Goal: Information Seeking & Learning: Check status

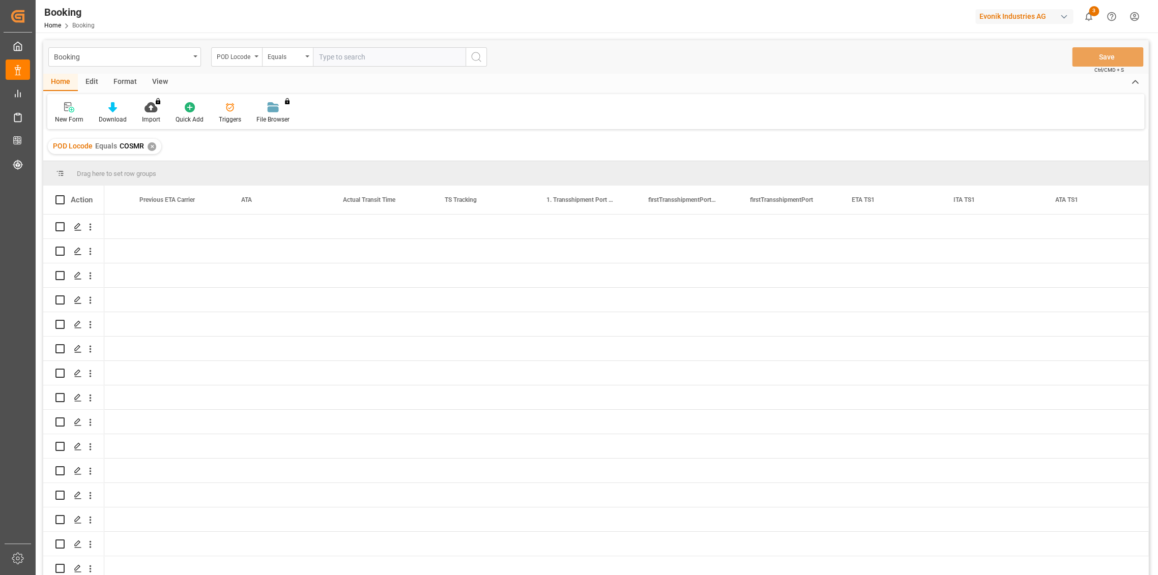
scroll to position [0, 5876]
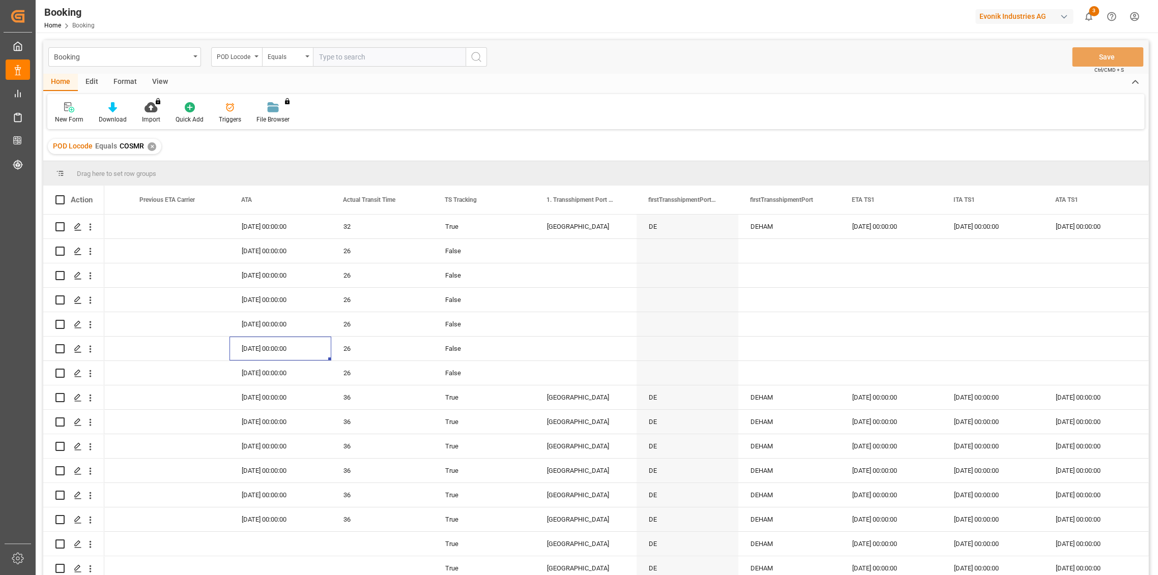
click at [151, 142] on div "✕" at bounding box center [151, 146] width 9 height 9
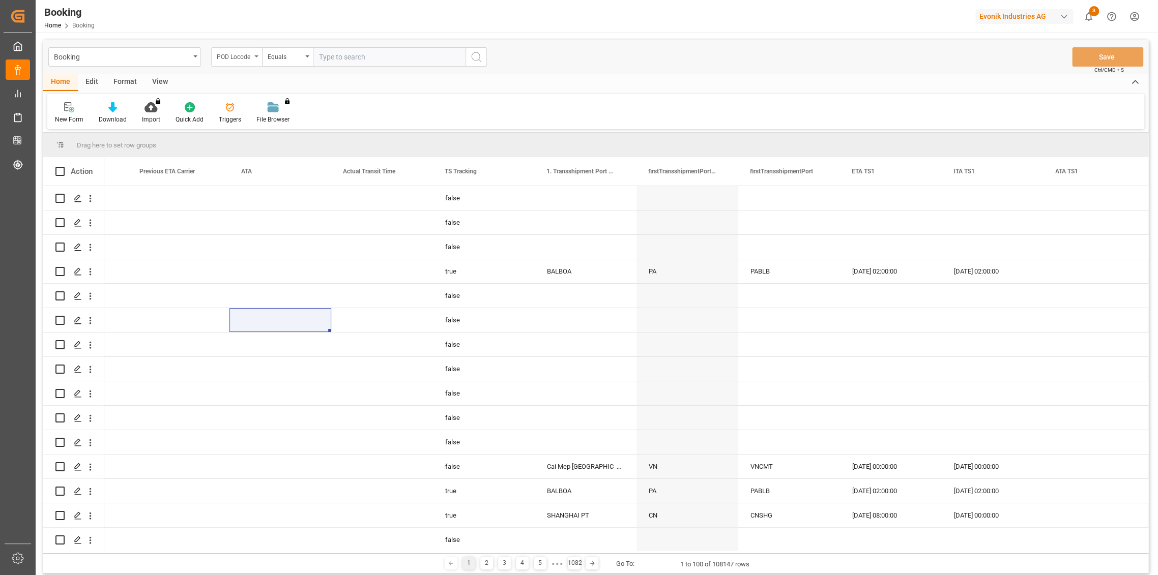
click at [249, 62] on div "POD Locode" at bounding box center [236, 56] width 51 height 19
click at [255, 197] on div "POD Name" at bounding box center [288, 197] width 152 height 21
click at [364, 62] on input "text" at bounding box center [389, 56] width 153 height 19
type input "[GEOGRAPHIC_DATA]"
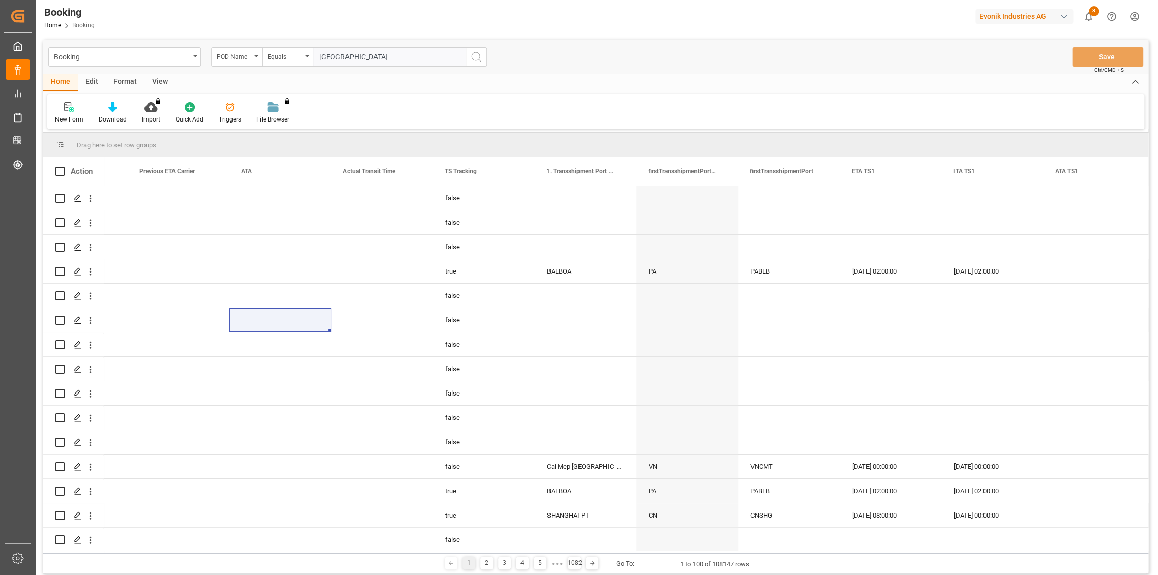
click at [474, 62] on icon "search button" at bounding box center [476, 57] width 12 height 12
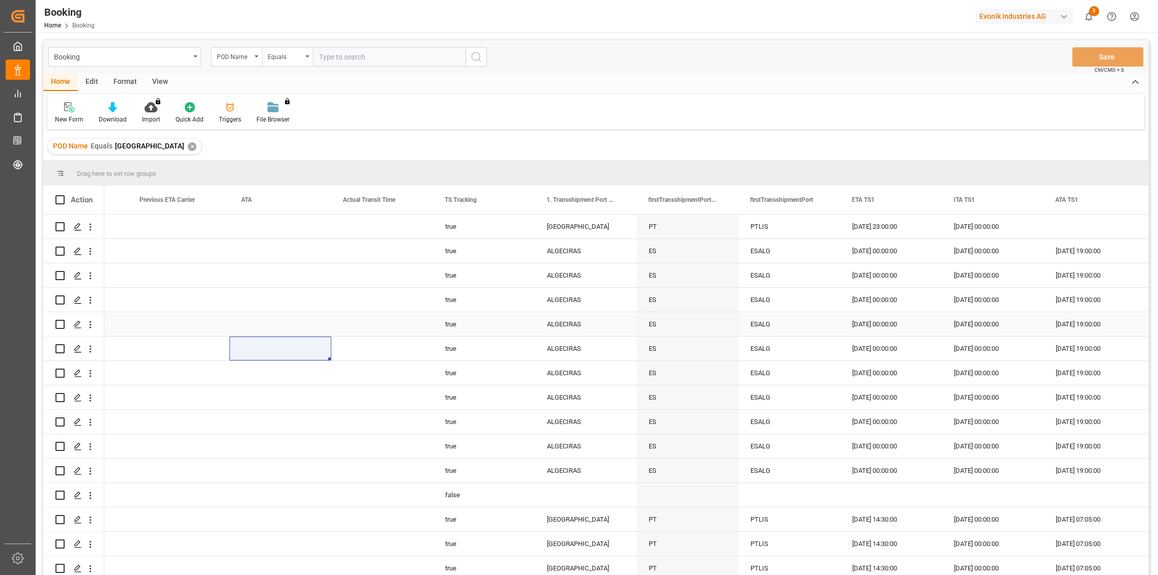
click at [430, 331] on div "Press SPACE to select this row." at bounding box center [382, 324] width 102 height 24
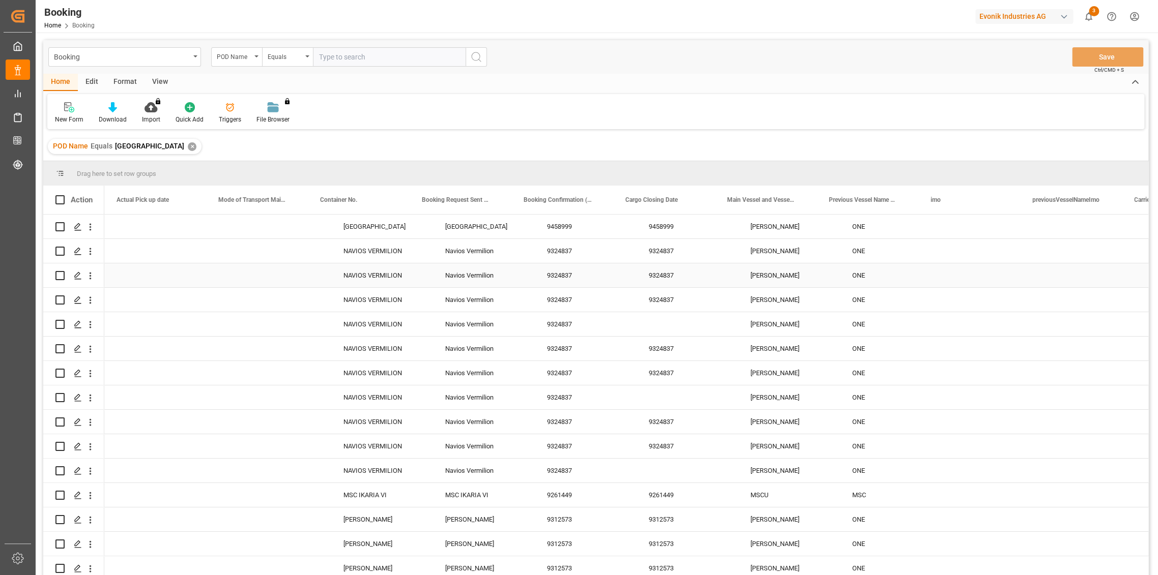
scroll to position [0, 2950]
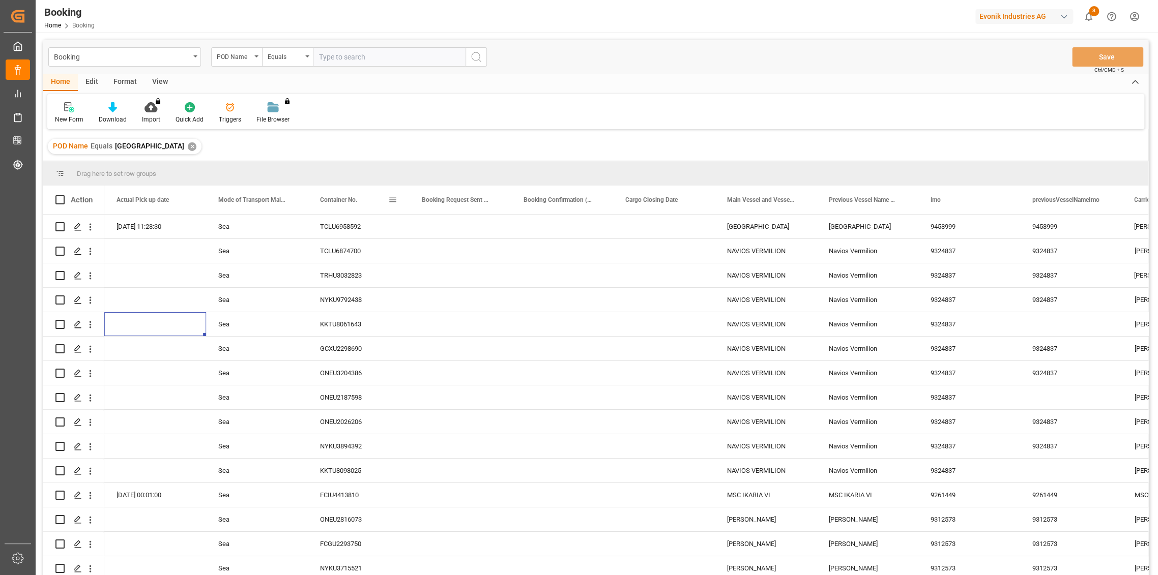
click at [395, 201] on span at bounding box center [392, 199] width 9 height 9
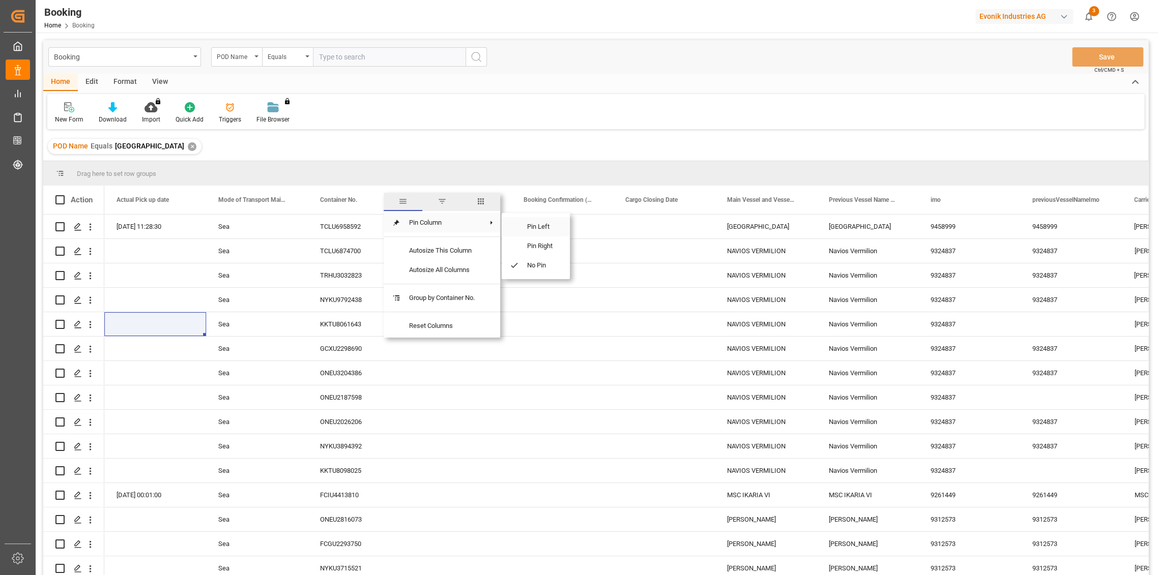
click at [552, 225] on span "Pin Left" at bounding box center [540, 226] width 43 height 19
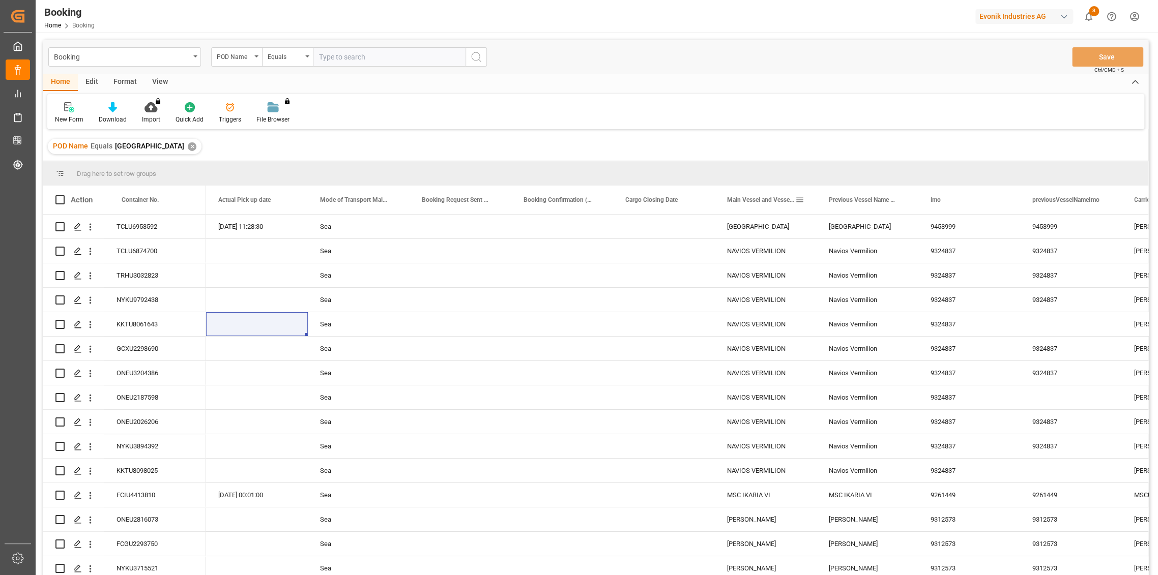
click at [803, 198] on span at bounding box center [799, 199] width 9 height 9
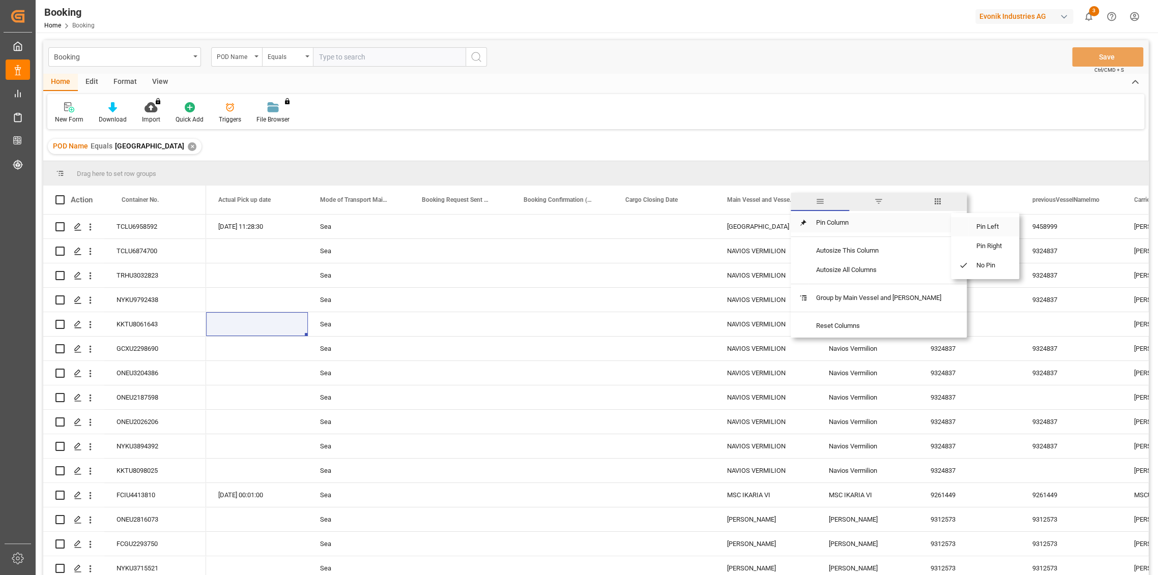
click at [985, 222] on span "Pin Left" at bounding box center [989, 226] width 43 height 19
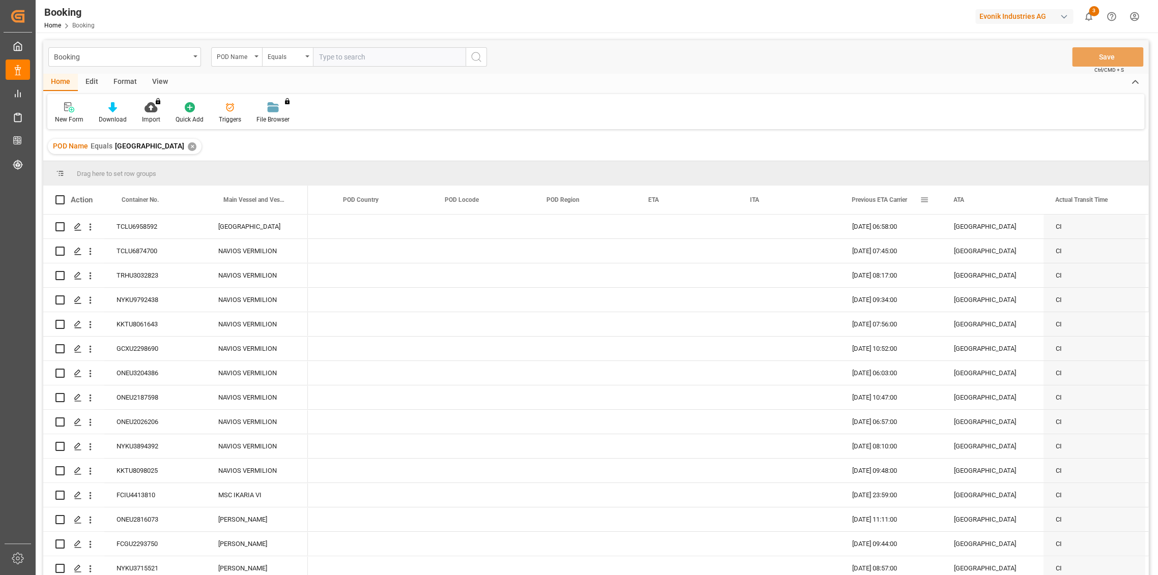
scroll to position [0, 5164]
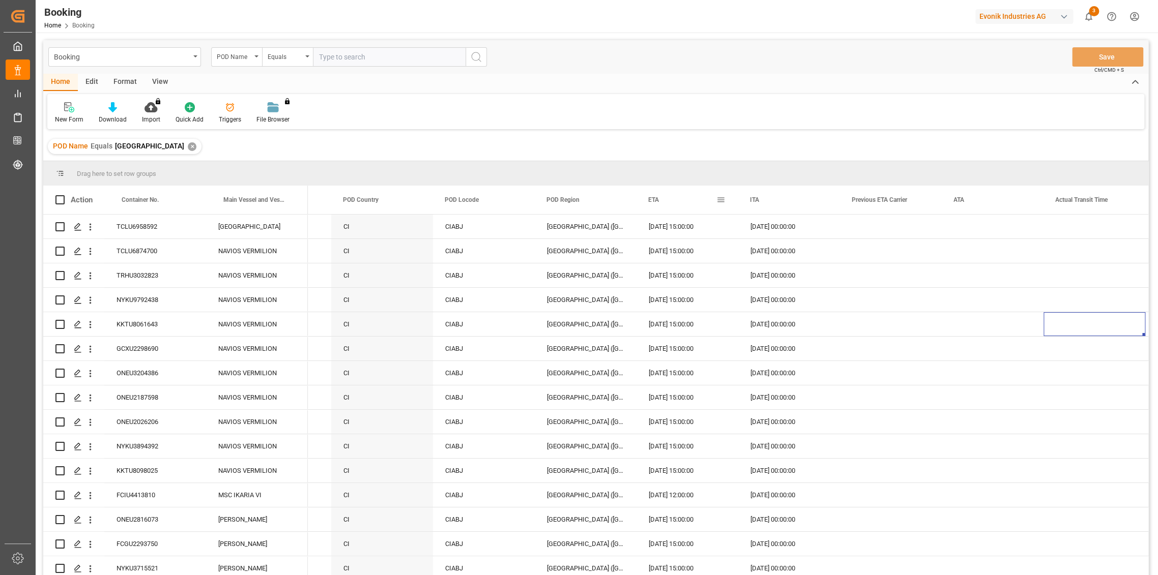
click at [720, 199] on span at bounding box center [720, 199] width 9 height 9
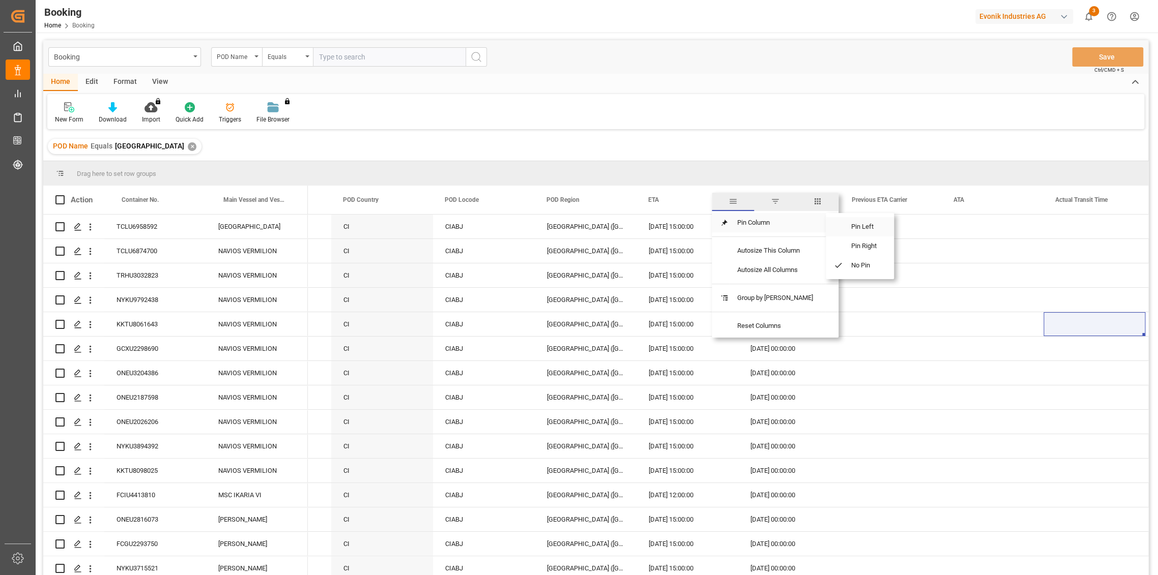
click at [874, 226] on span "Pin Left" at bounding box center [864, 226] width 43 height 19
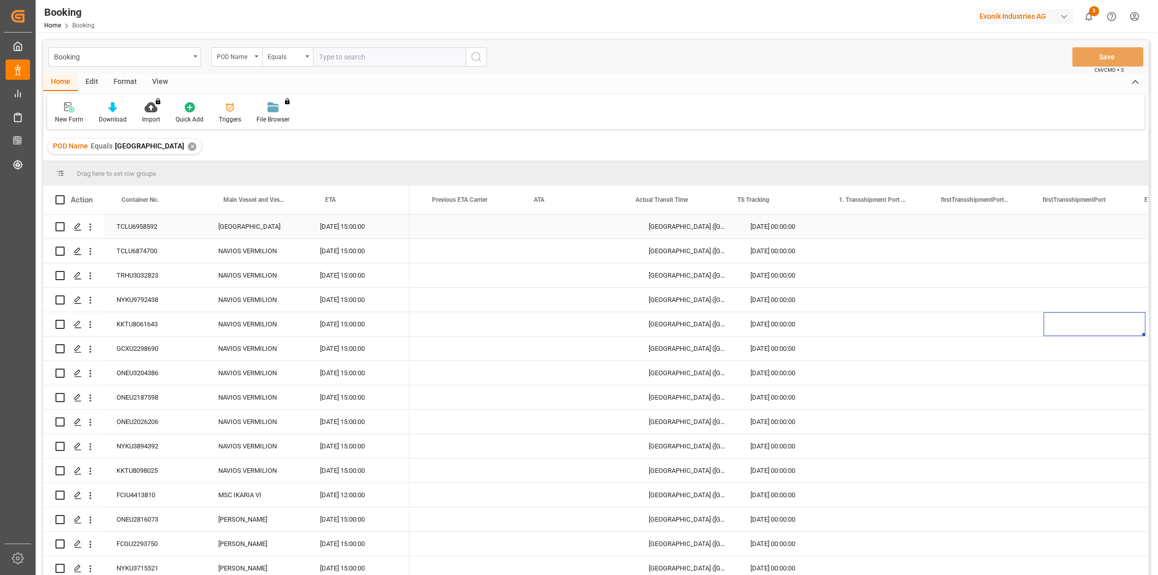
scroll to position [0, 5584]
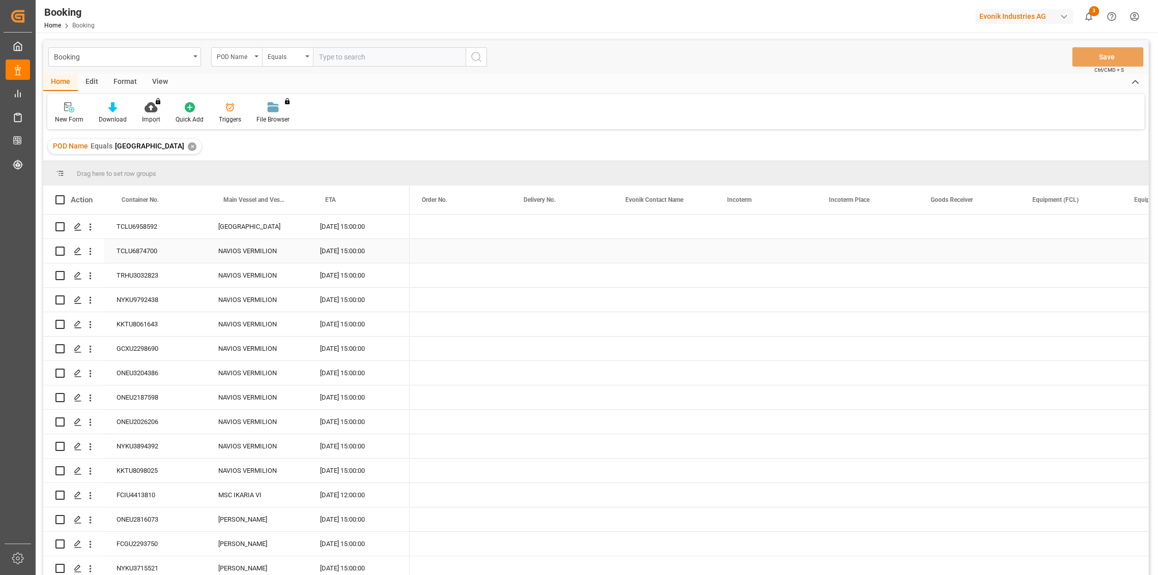
click at [366, 200] on div "ETA" at bounding box center [356, 200] width 63 height 28
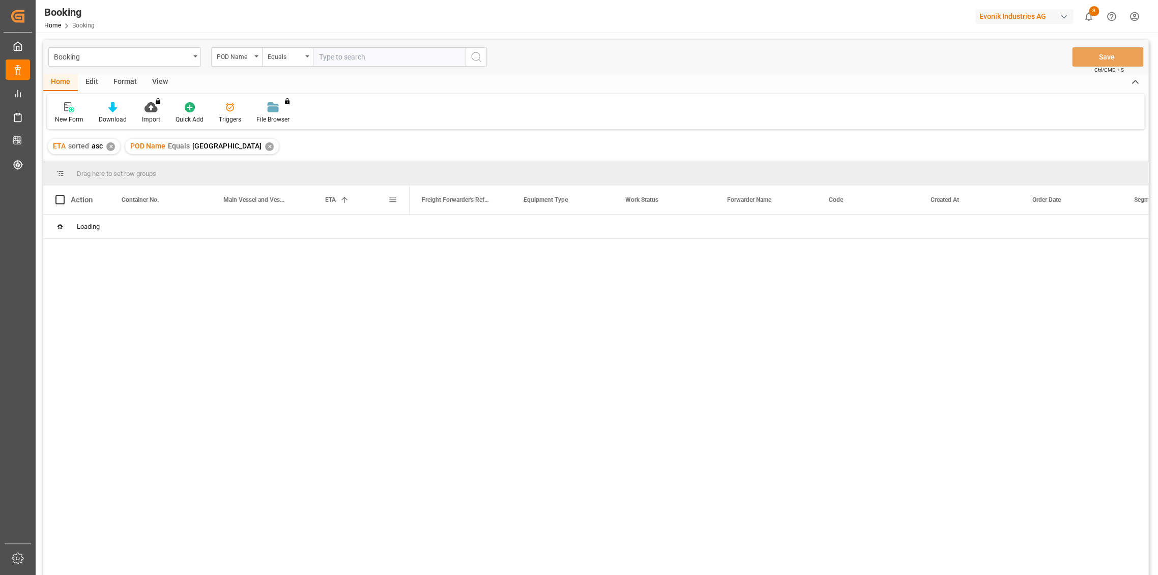
click at [350, 204] on div "ETA 1" at bounding box center [356, 200] width 63 height 28
click at [353, 226] on div "Loading" at bounding box center [595, 227] width 1105 height 24
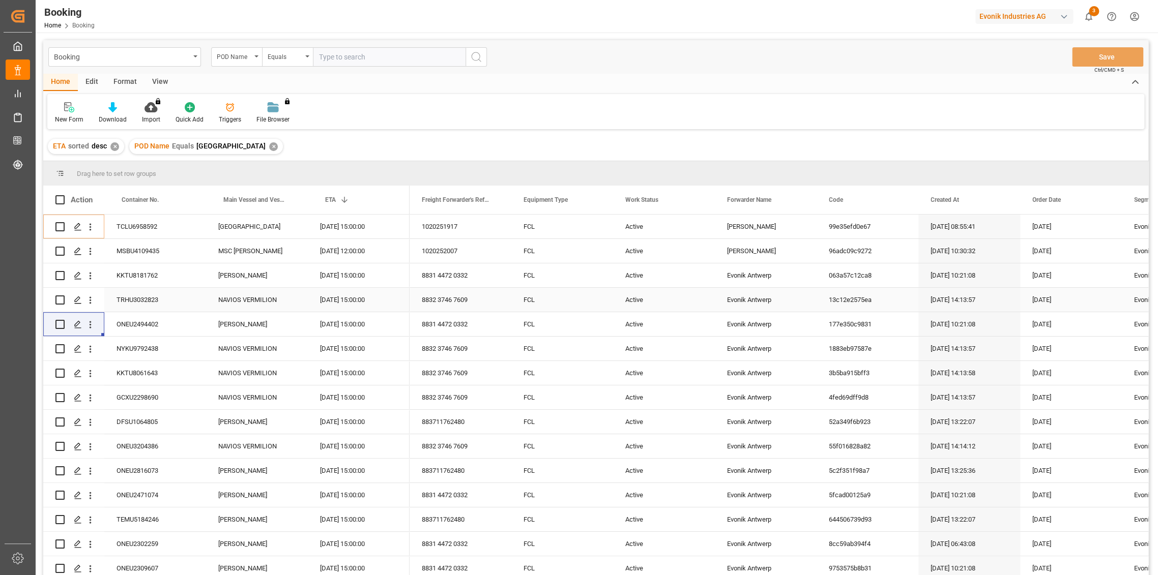
click at [355, 302] on div "[DATE] 15:00:00" at bounding box center [359, 300] width 102 height 24
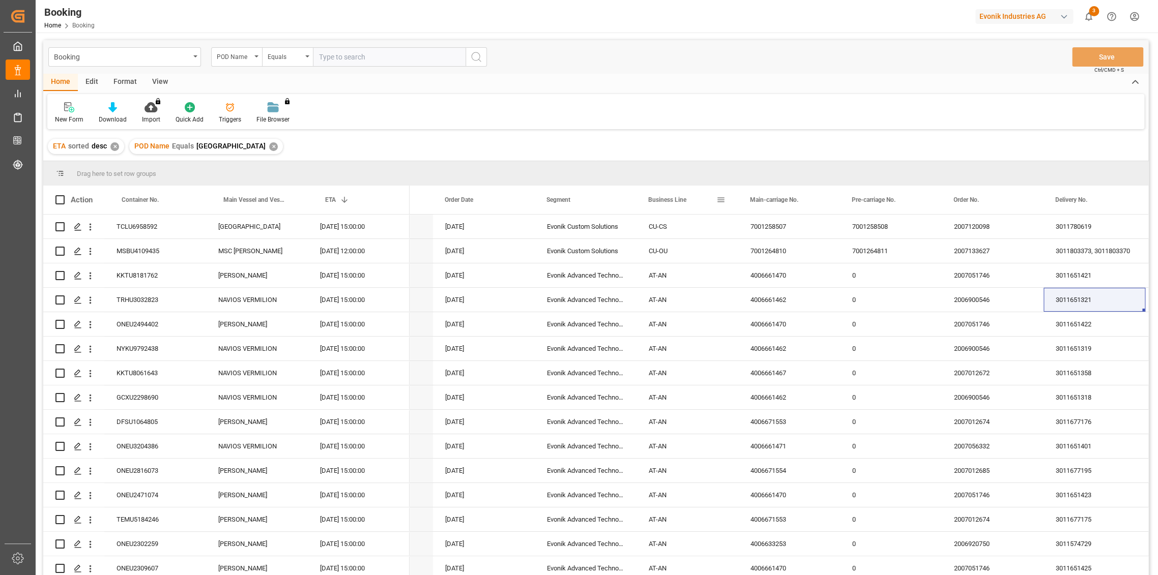
click at [719, 201] on span at bounding box center [720, 199] width 9 height 9
click at [883, 227] on span "Pin Left" at bounding box center [868, 226] width 43 height 19
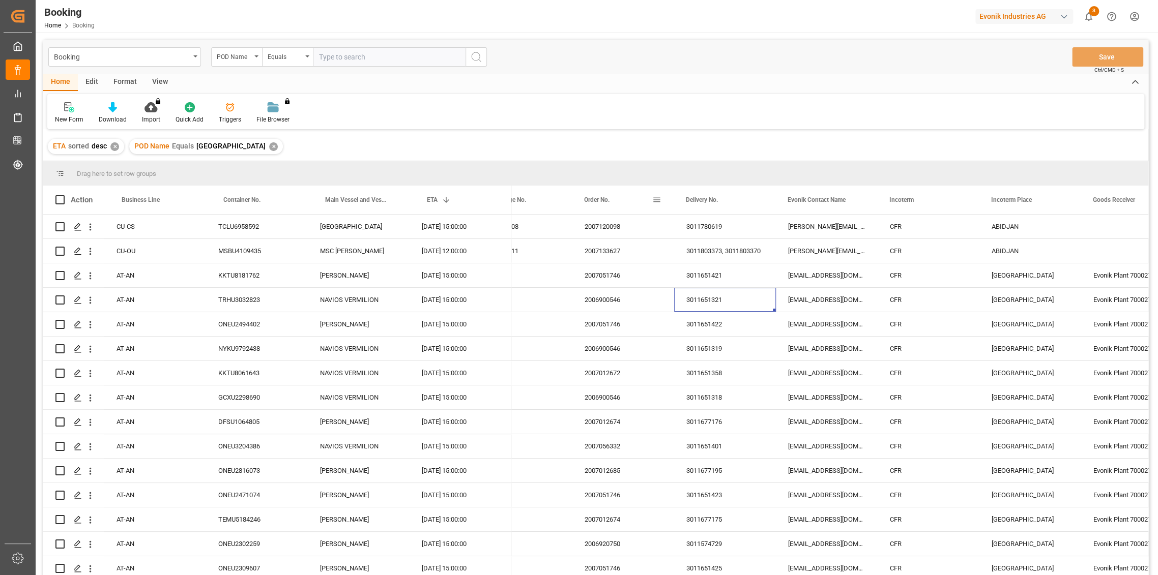
click at [661, 198] on span at bounding box center [656, 199] width 9 height 9
click at [806, 225] on span "Pin Left" at bounding box center [800, 226] width 43 height 19
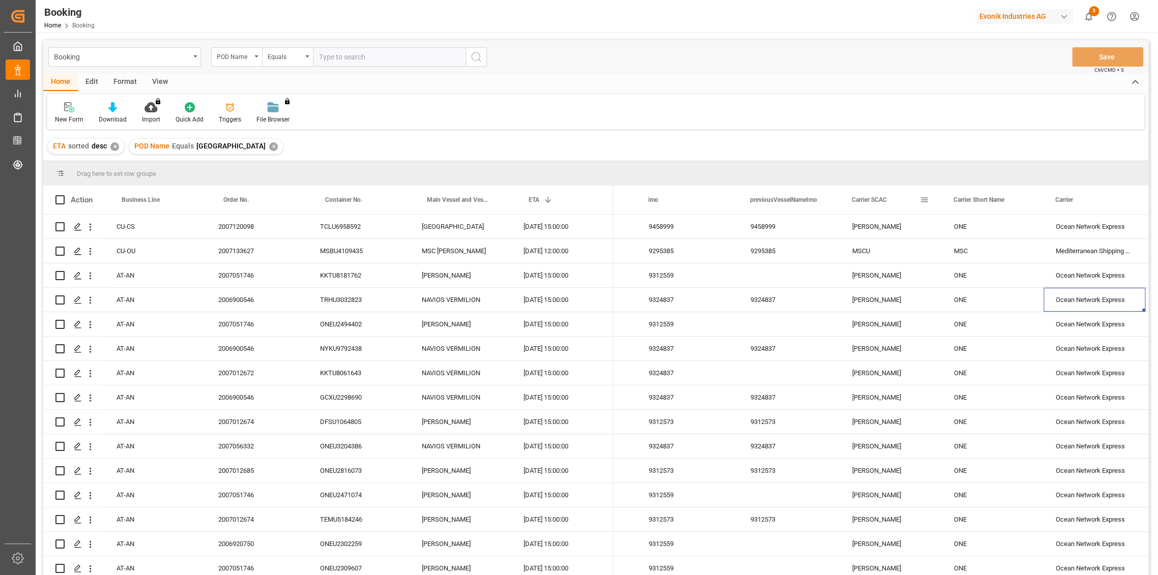
click at [924, 198] on span at bounding box center [924, 199] width 9 height 9
click at [952, 138] on div "ETA sorted desc ✕ POD Name Equals Abidjan ✕" at bounding box center [595, 146] width 1105 height 28
click at [1026, 199] on span at bounding box center [1025, 199] width 9 height 9
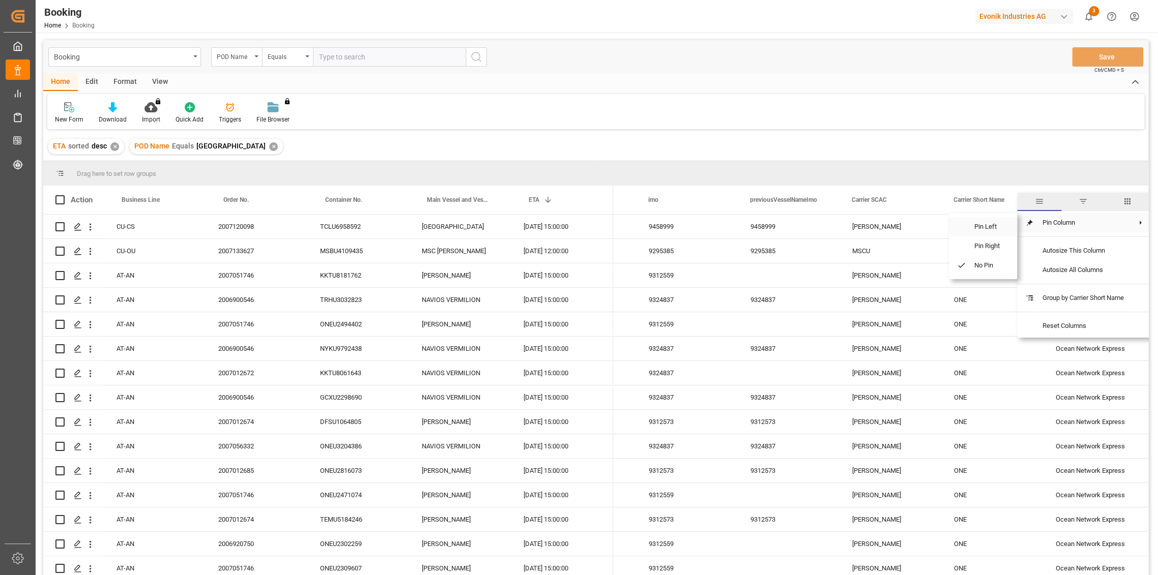
click at [987, 233] on span "Pin Left" at bounding box center [987, 226] width 43 height 19
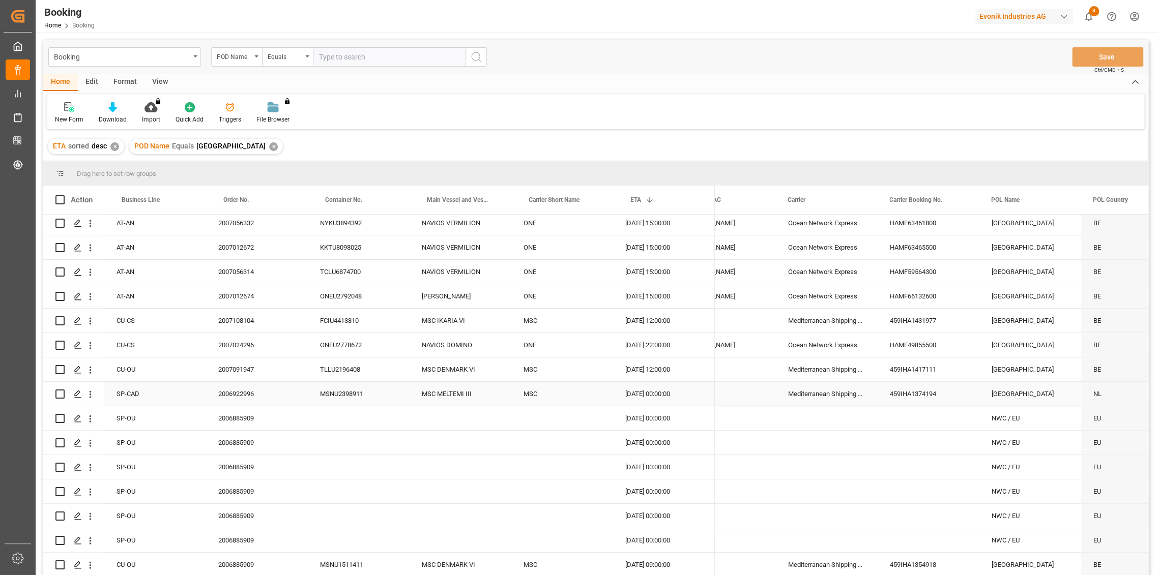
click at [654, 392] on div "[DATE] 00:00:00" at bounding box center [664, 394] width 102 height 24
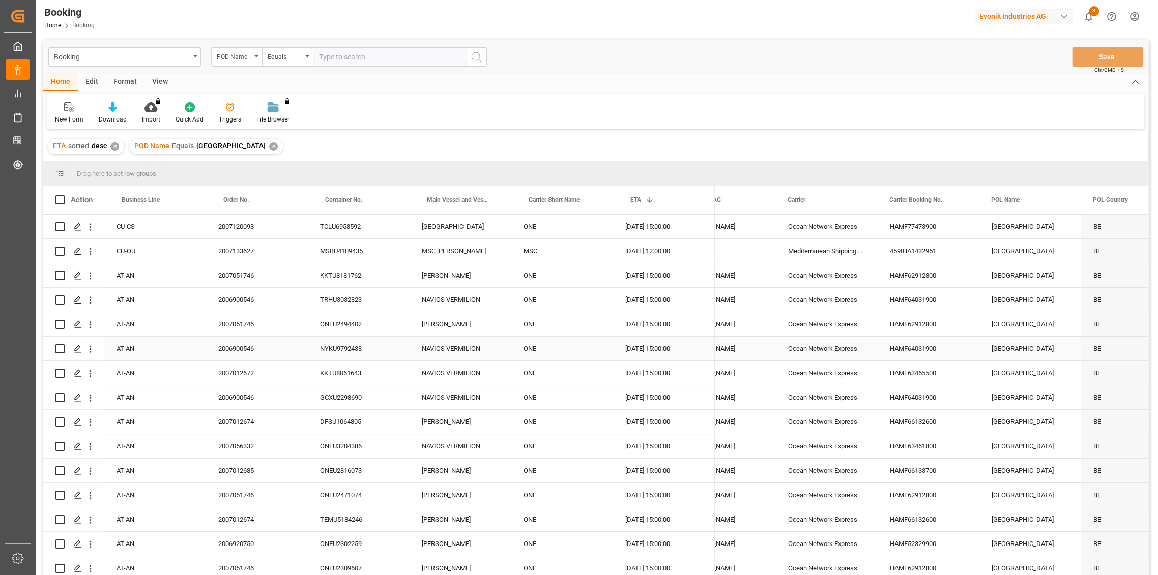
drag, startPoint x: 671, startPoint y: 350, endPoint x: 680, endPoint y: 361, distance: 13.3
click at [671, 350] on div "[DATE] 15:00:00" at bounding box center [664, 349] width 102 height 24
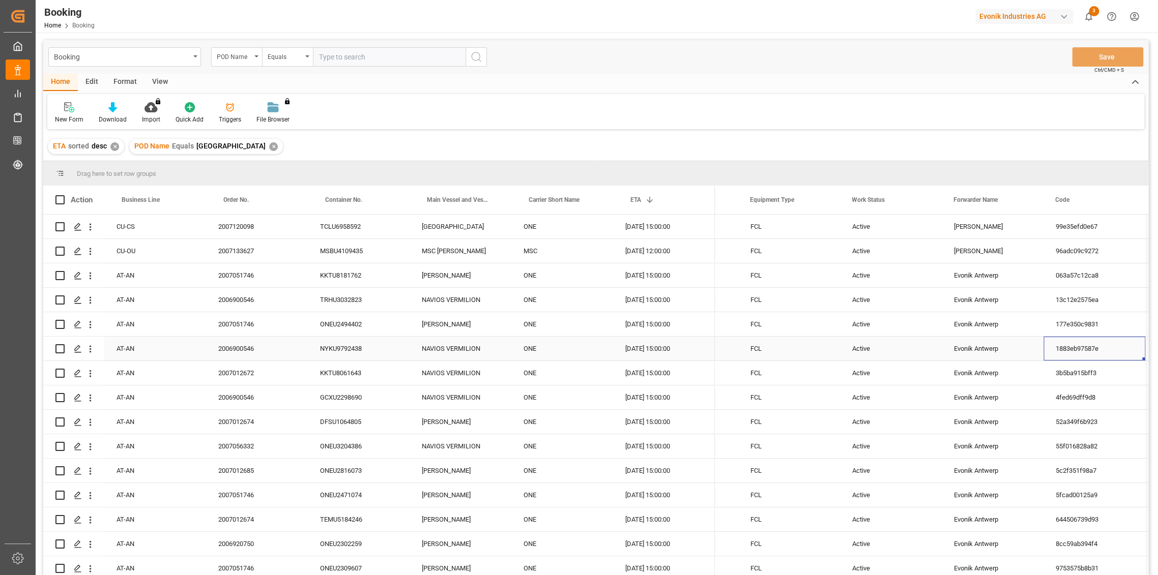
scroll to position [0, 180]
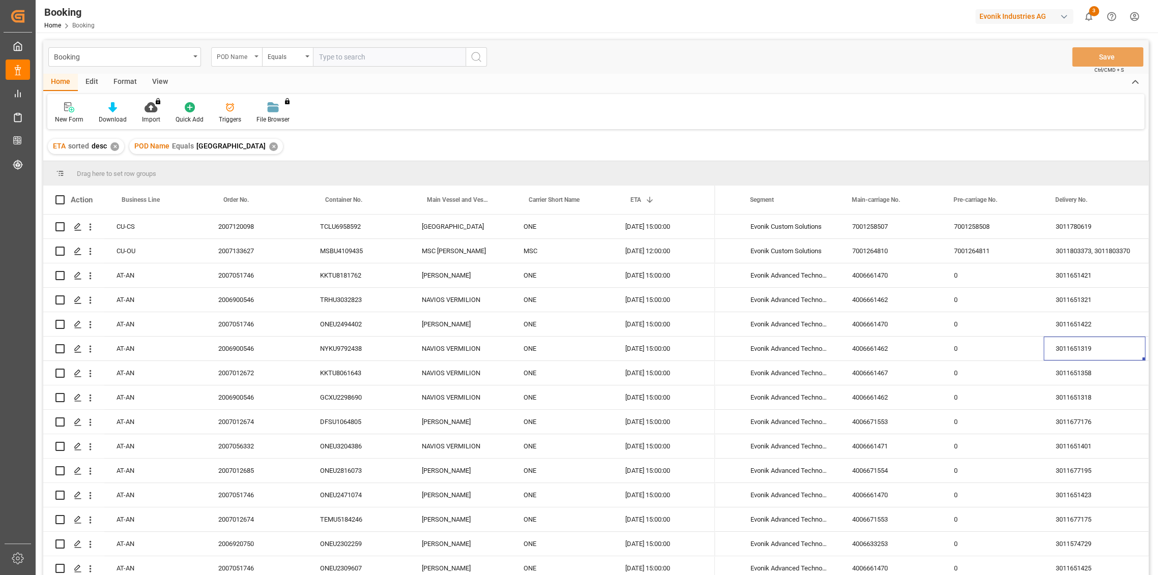
click at [250, 61] on div "POD Name" at bounding box center [234, 56] width 35 height 12
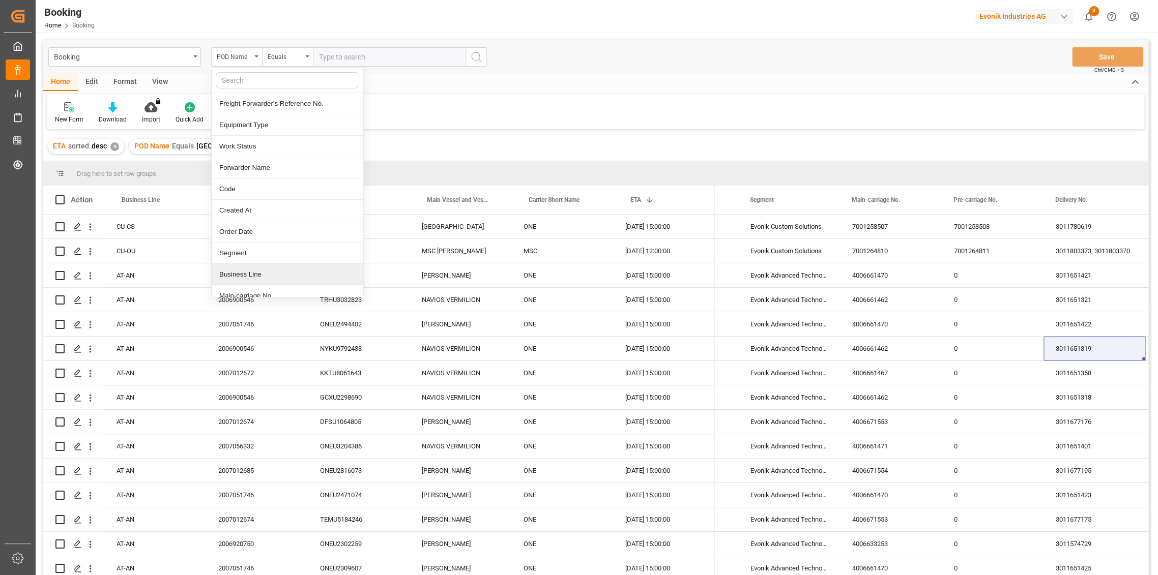
click at [274, 279] on div "Business Line" at bounding box center [288, 274] width 152 height 21
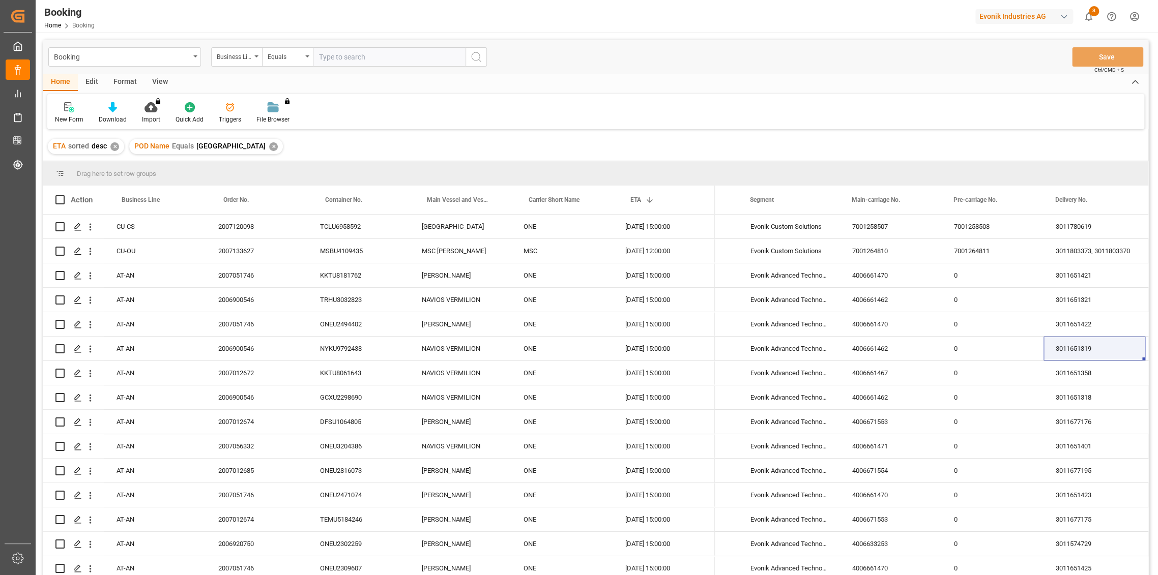
click at [357, 66] on input "text" at bounding box center [389, 56] width 153 height 19
type input "at-AN"
click at [476, 62] on icon "search button" at bounding box center [476, 57] width 12 height 12
click at [235, 202] on span "Order No." at bounding box center [235, 199] width 25 height 7
click at [294, 199] on span at bounding box center [290, 199] width 9 height 9
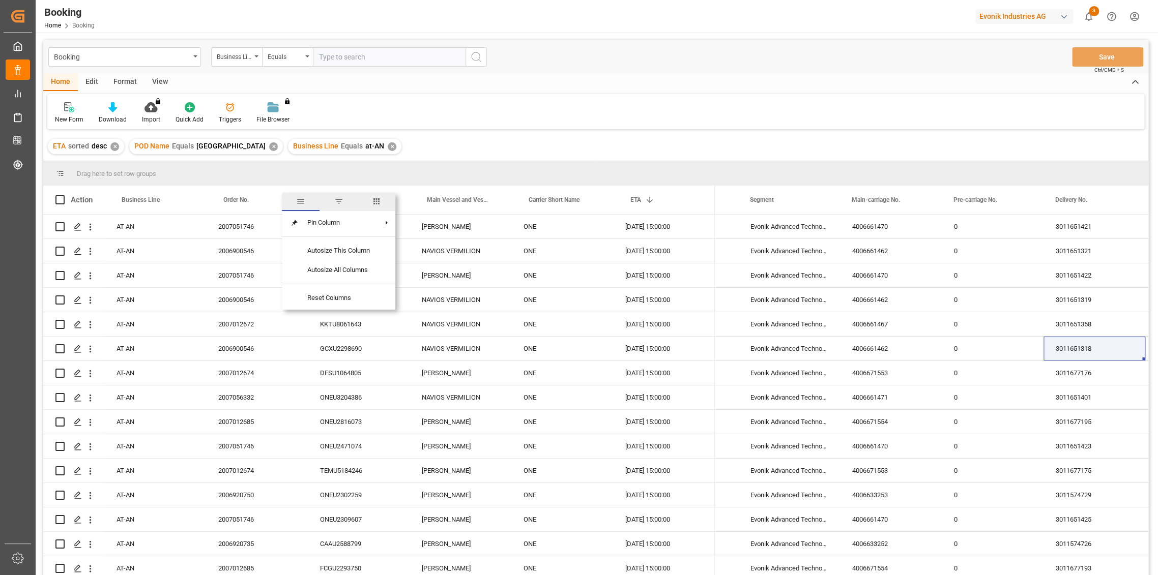
click at [252, 201] on div "Order No." at bounding box center [254, 200] width 63 height 28
click at [289, 202] on span at bounding box center [290, 199] width 9 height 9
drag, startPoint x: 248, startPoint y: 195, endPoint x: 264, endPoint y: 195, distance: 15.8
click at [248, 195] on div "Order No." at bounding box center [254, 200] width 63 height 28
click at [291, 198] on span at bounding box center [290, 199] width 9 height 9
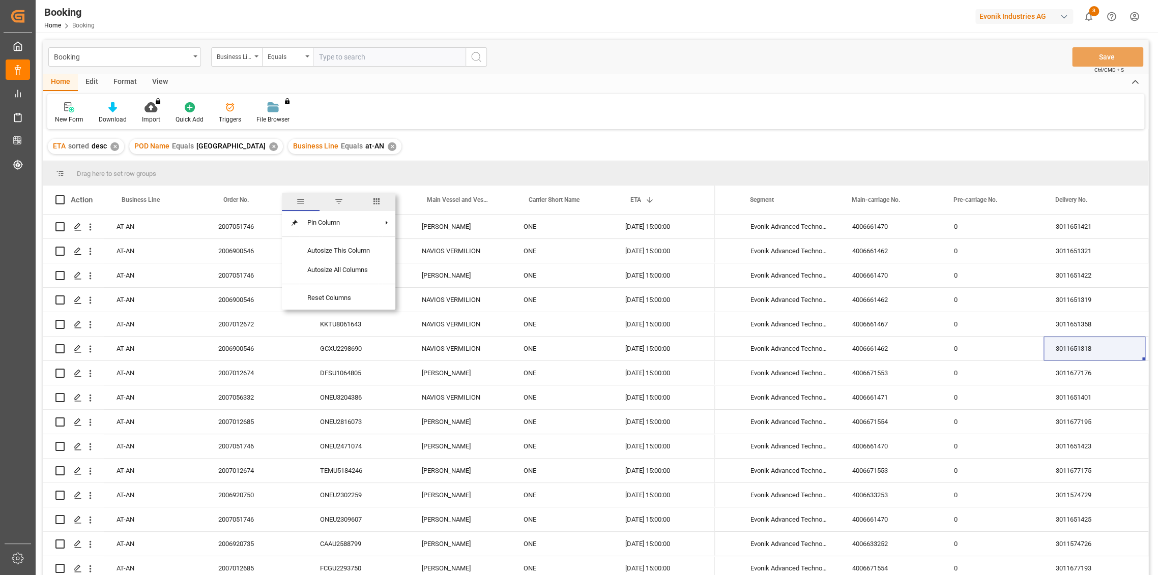
click at [269, 196] on div "Order No." at bounding box center [254, 200] width 63 height 28
click at [239, 197] on span "Order No." at bounding box center [235, 199] width 25 height 7
click at [234, 204] on div "Order No." at bounding box center [254, 200] width 63 height 28
click at [237, 304] on div "2006900546" at bounding box center [257, 300] width 102 height 24
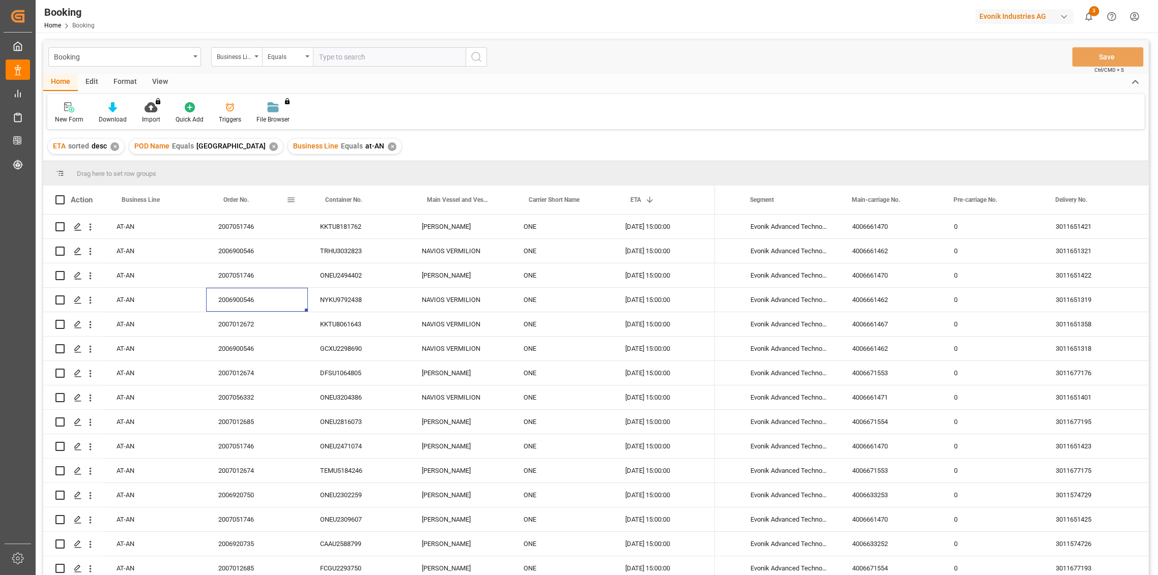
click at [236, 197] on span "Order No." at bounding box center [235, 199] width 25 height 7
click at [348, 206] on div "Container No." at bounding box center [356, 200] width 63 height 28
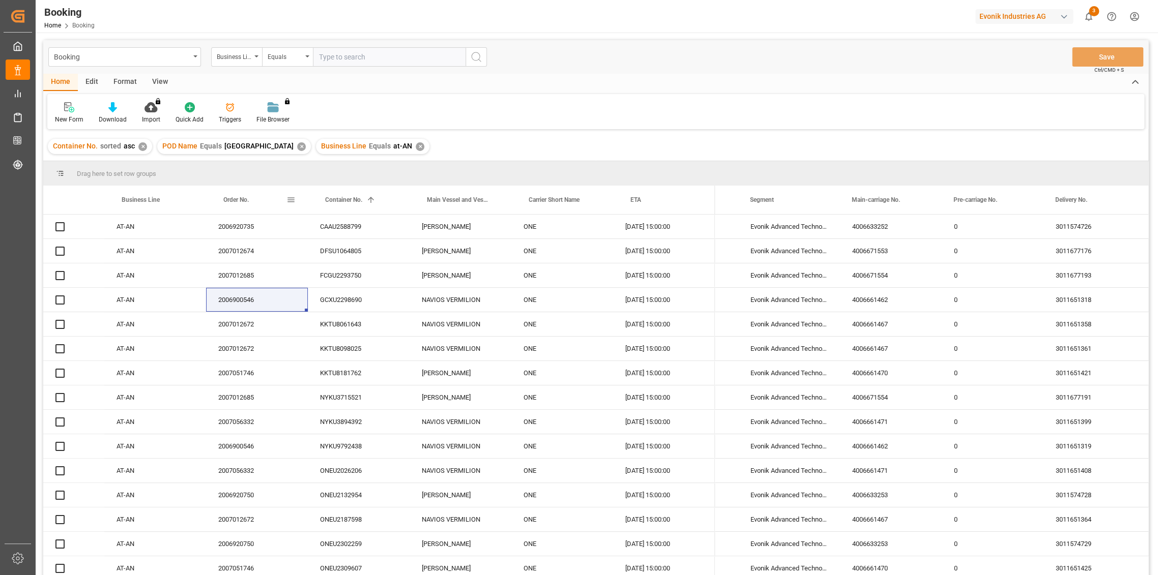
click at [242, 201] on span "Order No." at bounding box center [235, 199] width 25 height 7
click at [244, 203] on div "Order No." at bounding box center [254, 200] width 63 height 28
click at [359, 199] on span "Container No." at bounding box center [343, 199] width 37 height 7
click at [643, 204] on div "ETA" at bounding box center [661, 200] width 63 height 28
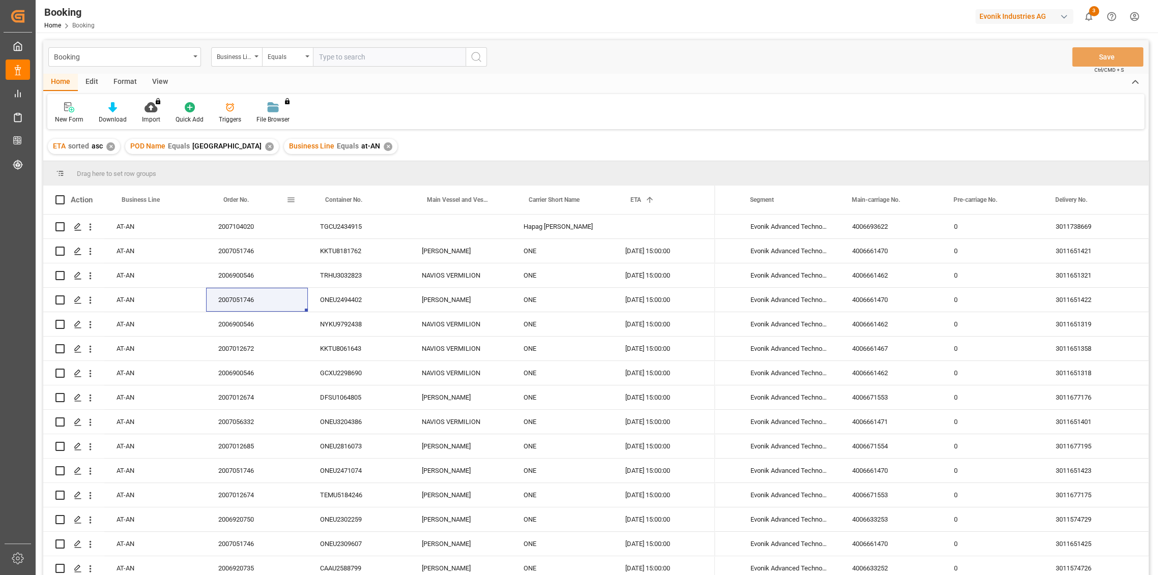
click at [258, 200] on div "Order No." at bounding box center [254, 200] width 63 height 28
click at [354, 274] on div "TRHU3032823" at bounding box center [359, 275] width 102 height 24
click at [870, 208] on div "Main-carriage No." at bounding box center [885, 200] width 68 height 28
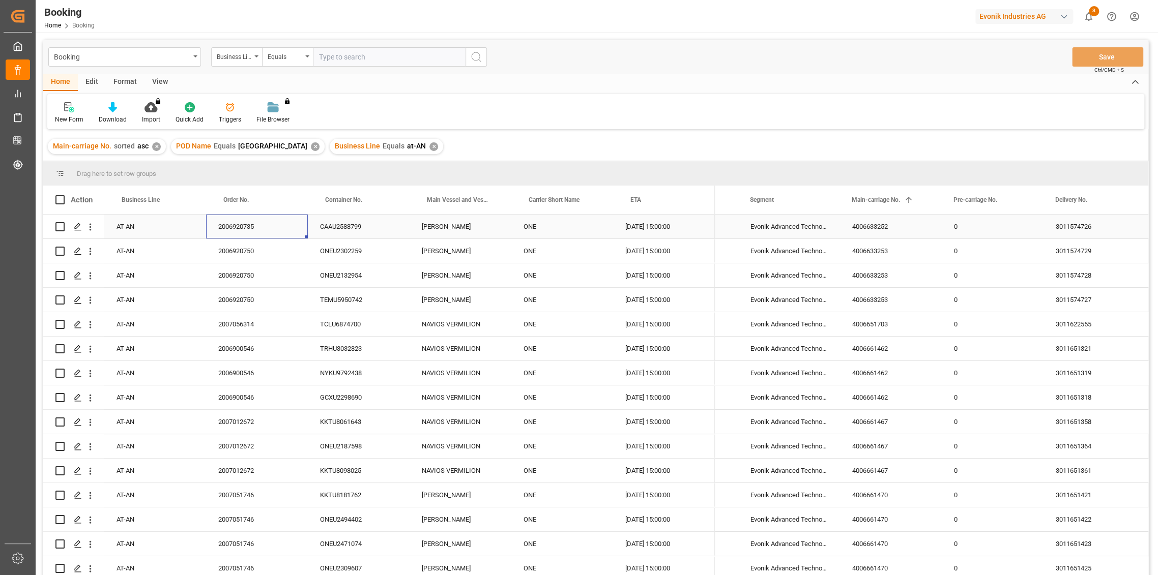
click at [266, 232] on div "2006920735" at bounding box center [257, 227] width 102 height 24
click at [234, 254] on div "2006920750" at bounding box center [257, 251] width 102 height 24
click at [231, 274] on div "2006920750" at bounding box center [257, 275] width 102 height 24
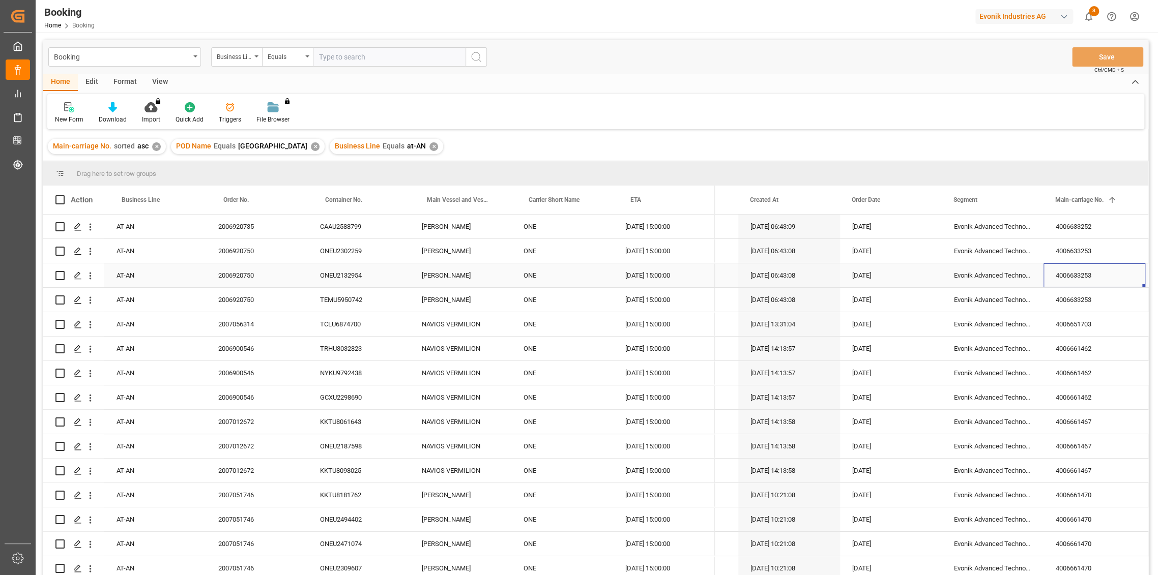
scroll to position [0, 587]
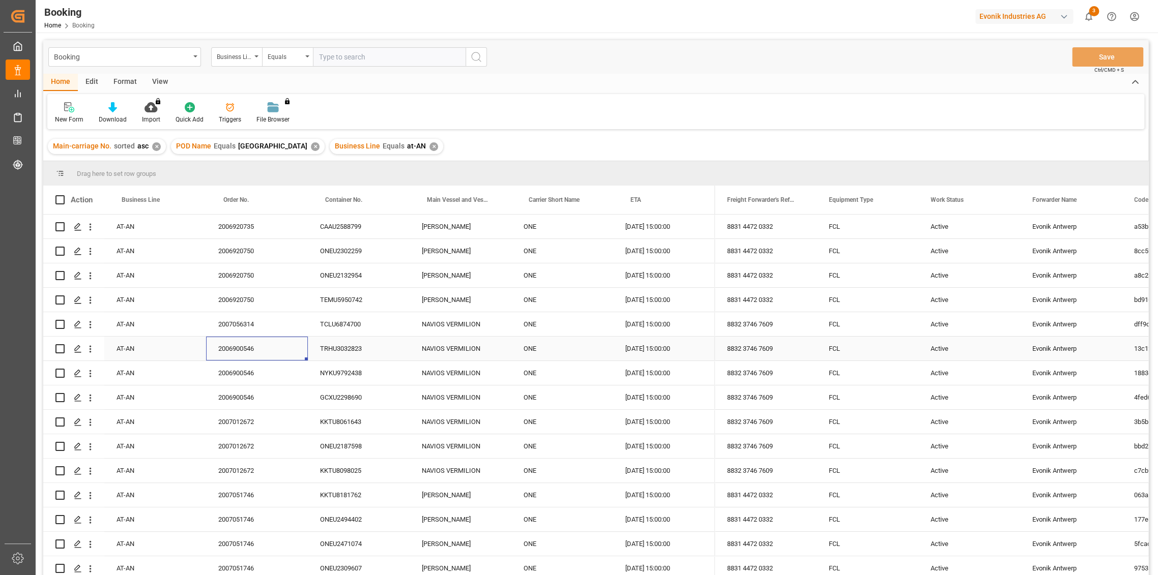
click at [257, 355] on div "2006900546" at bounding box center [257, 349] width 102 height 24
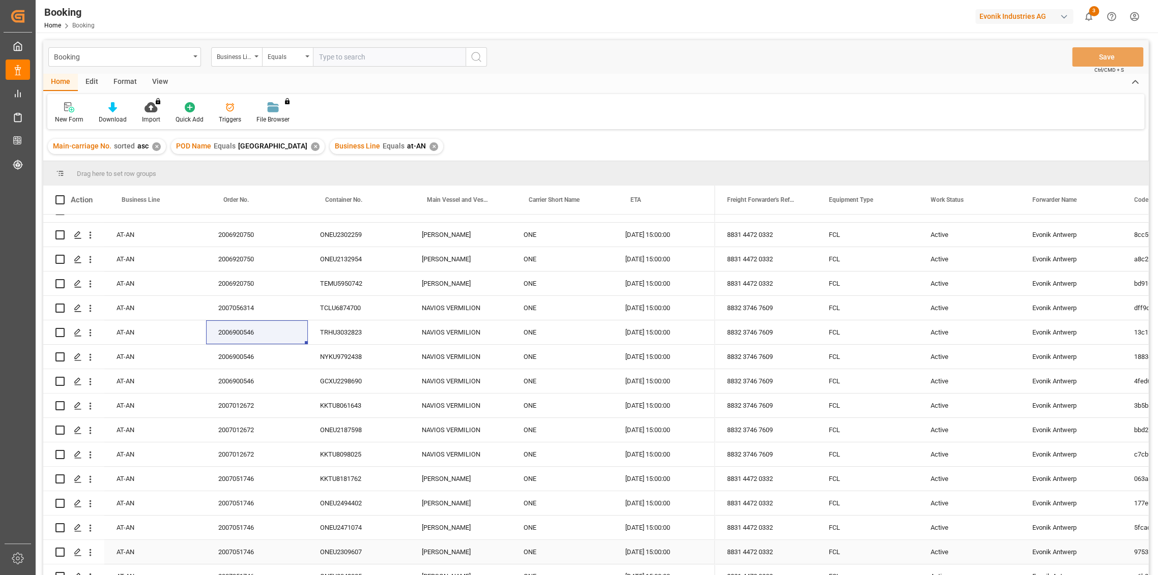
scroll to position [0, 0]
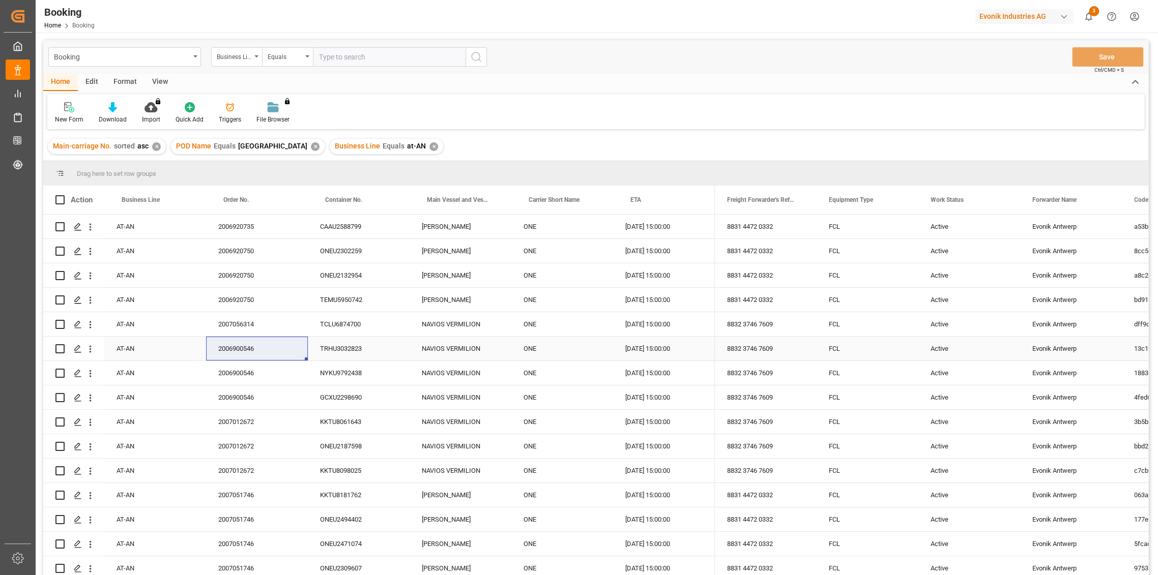
click at [333, 357] on div "TRHU3032823" at bounding box center [359, 349] width 102 height 24
click at [873, 368] on div "FCL" at bounding box center [867, 373] width 102 height 24
click at [871, 353] on div "FCL" at bounding box center [867, 349] width 102 height 24
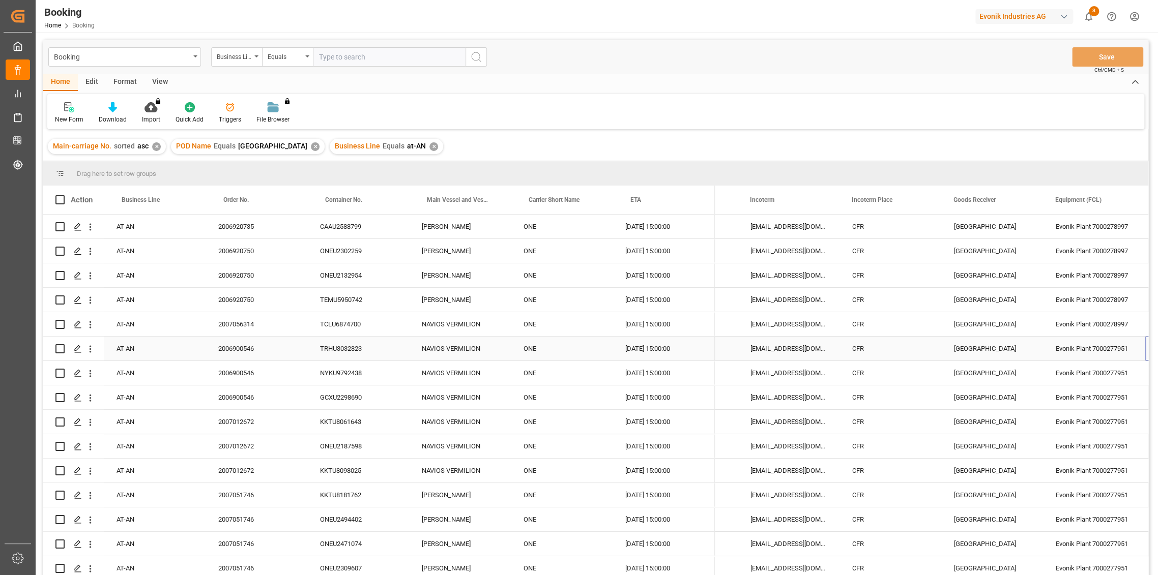
scroll to position [0, 1197]
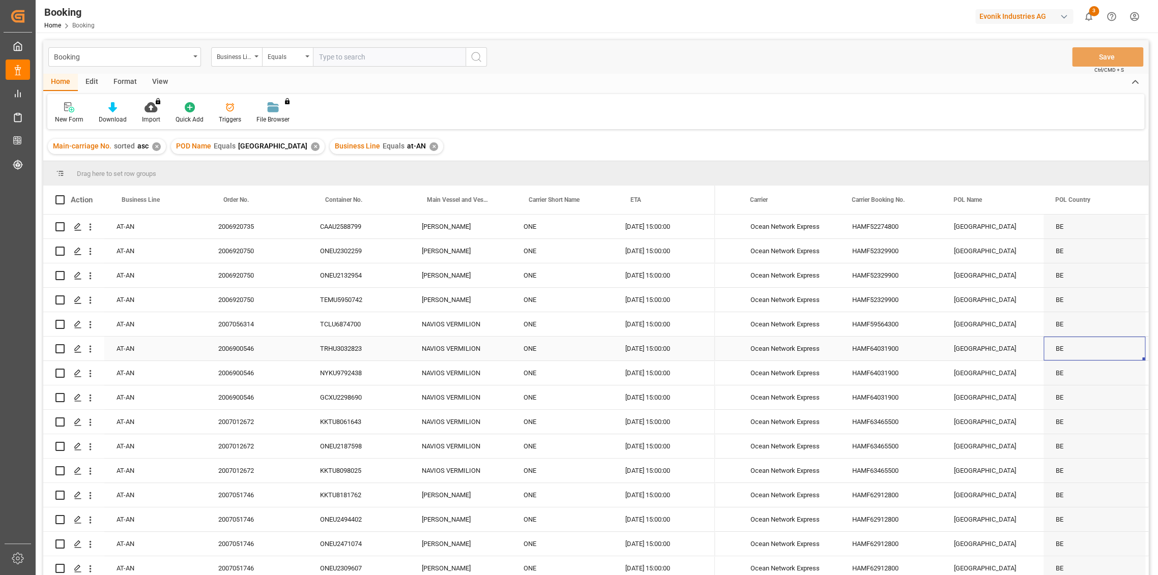
click at [885, 350] on div "HAMF64031900" at bounding box center [891, 349] width 102 height 24
click at [244, 498] on div "2007051746" at bounding box center [257, 495] width 102 height 24
click at [899, 494] on div "HAMF62912800" at bounding box center [891, 495] width 102 height 24
click at [236, 421] on div "2007012672" at bounding box center [257, 422] width 102 height 24
click at [885, 425] on div "HAMF63465500" at bounding box center [891, 422] width 102 height 24
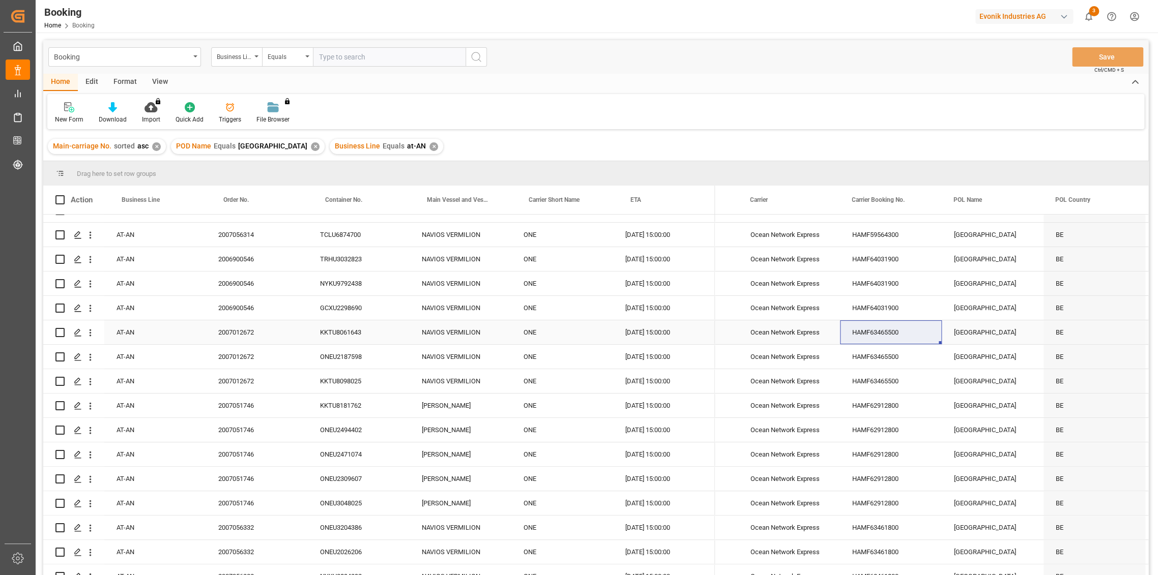
scroll to position [169, 0]
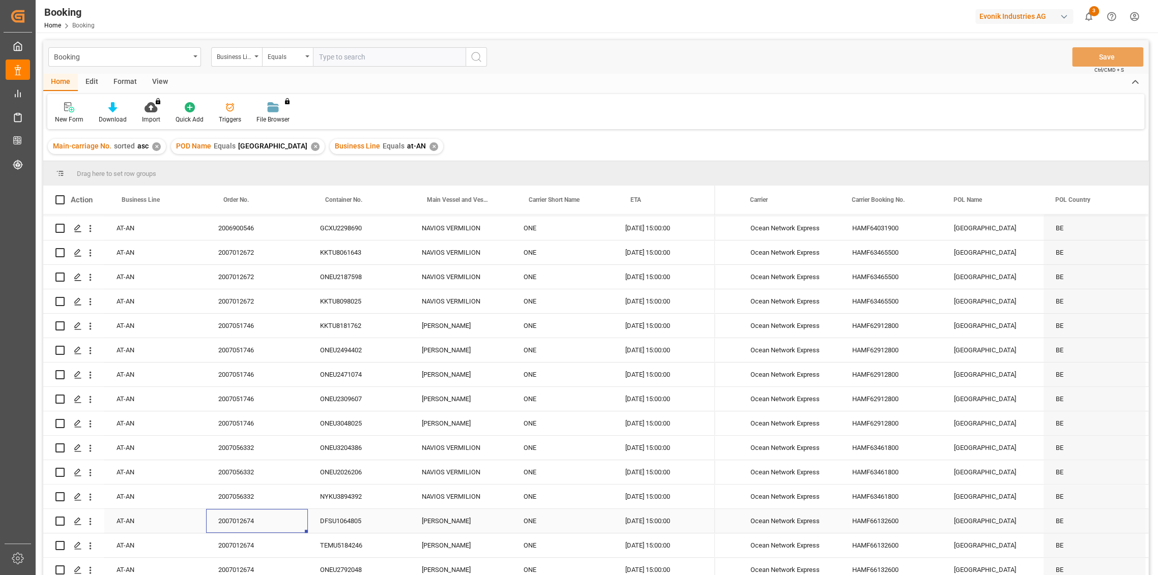
click at [236, 526] on div "2007012674" at bounding box center [257, 521] width 102 height 24
click at [883, 521] on div "HAMF66132600" at bounding box center [891, 521] width 102 height 24
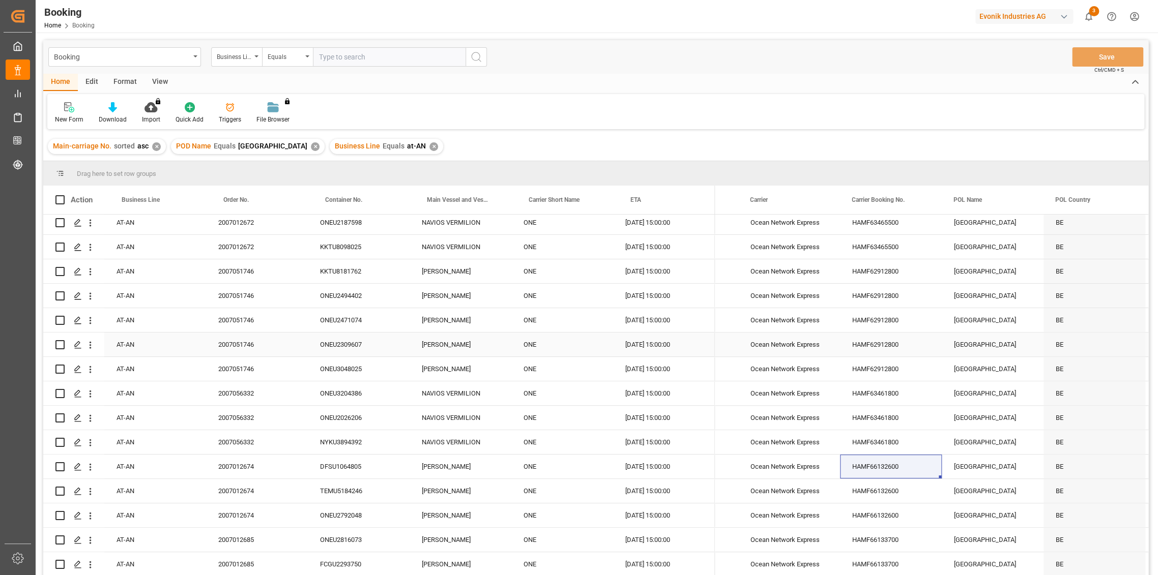
scroll to position [274, 0]
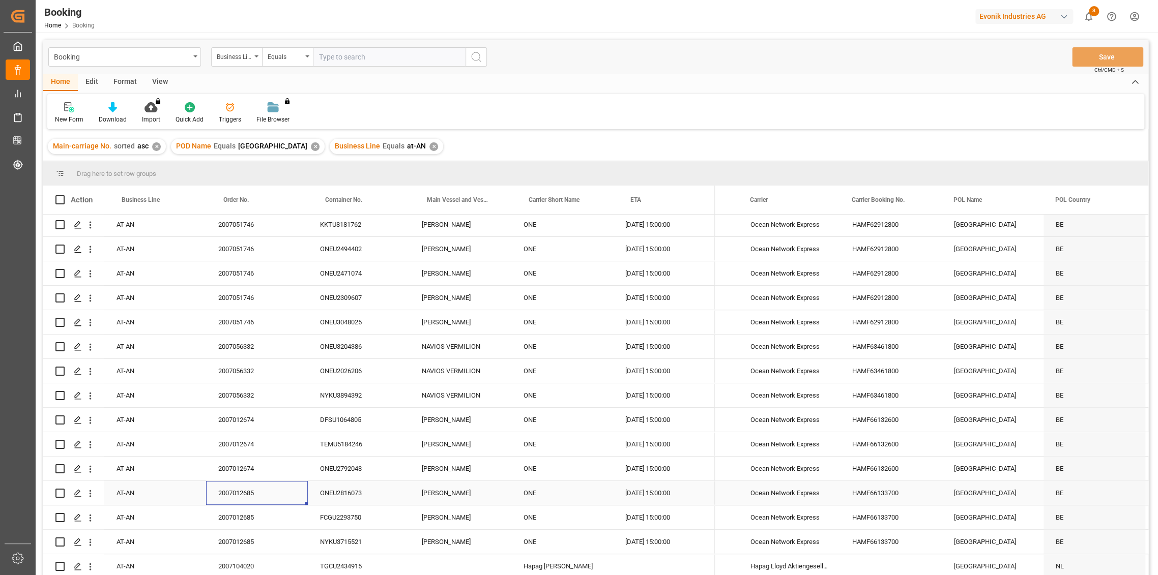
click at [251, 486] on div "2007012685" at bounding box center [257, 493] width 102 height 24
click at [885, 489] on div "HAMF66133700" at bounding box center [891, 493] width 102 height 24
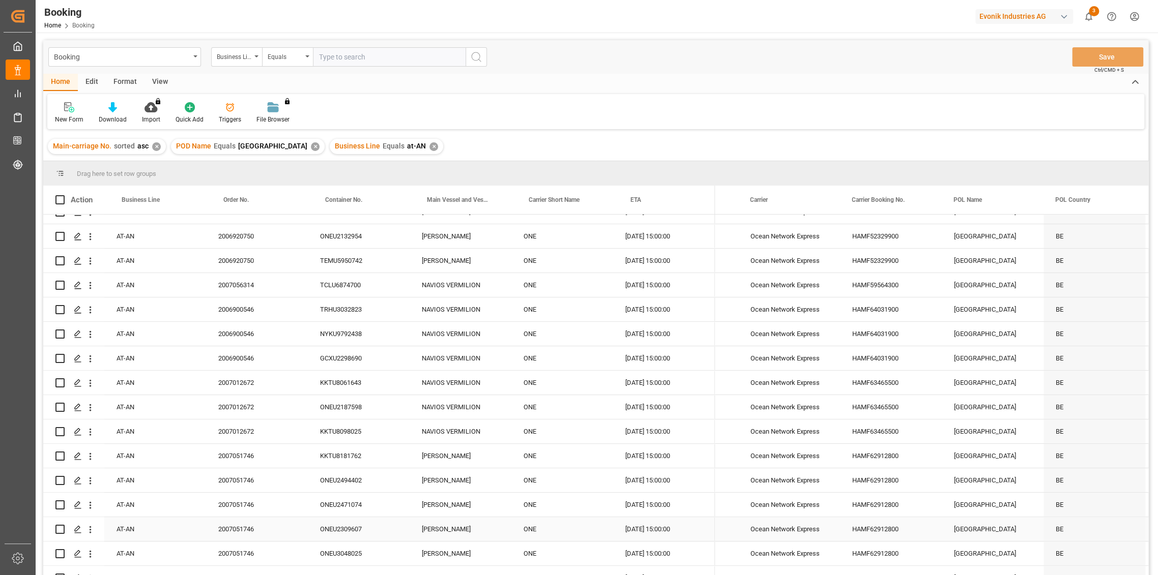
scroll to position [0, 0]
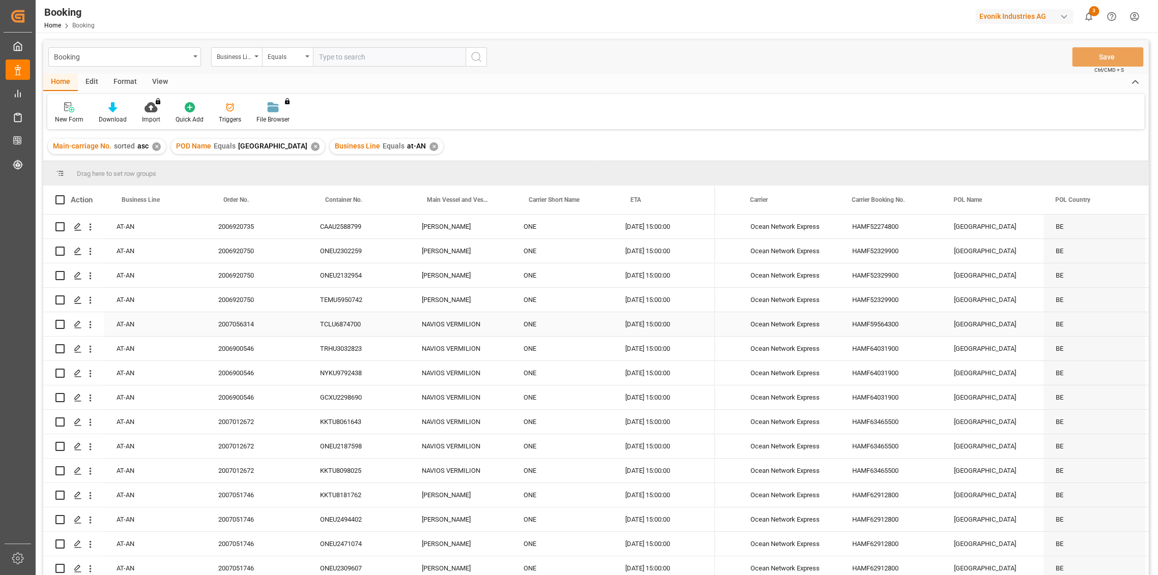
drag, startPoint x: 891, startPoint y: 321, endPoint x: 931, endPoint y: 400, distance: 88.2
click at [891, 321] on div "HAMF59564300" at bounding box center [891, 324] width 102 height 24
click at [892, 298] on div "HAMF52329900" at bounding box center [891, 300] width 102 height 24
click at [893, 224] on div "HAMF52274800" at bounding box center [891, 227] width 102 height 24
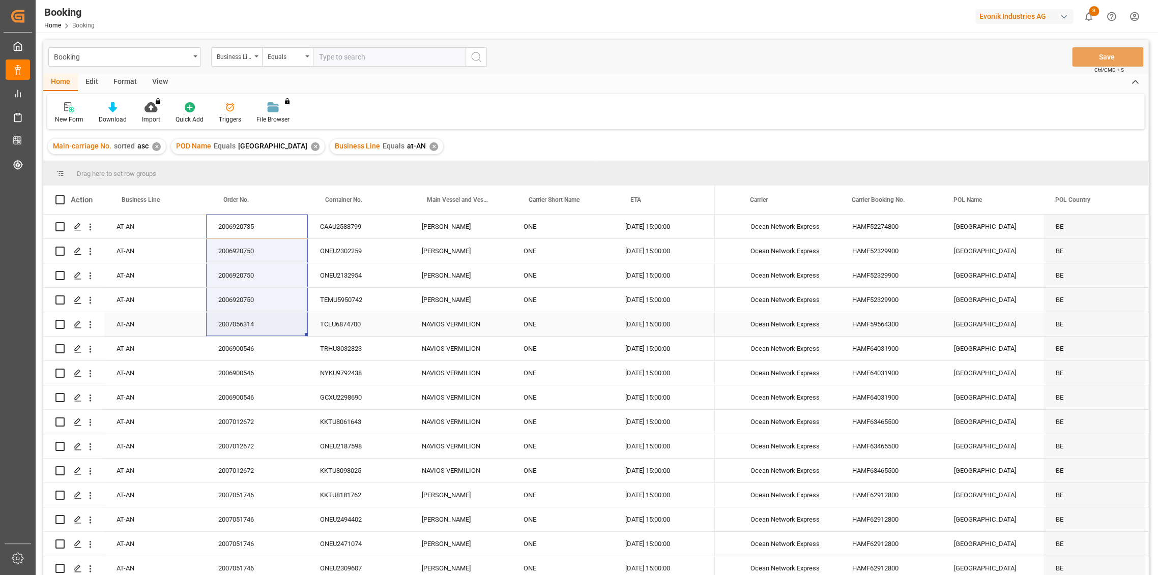
drag, startPoint x: 264, startPoint y: 224, endPoint x: 276, endPoint y: 317, distance: 93.2
click at [276, 317] on div "AT-AN 2006920735 CAAU2588799 [PERSON_NAME] ONE [DATE] 15:00:00 AT-AN 2006920750…" at bounding box center [378, 532] width 671 height 635
click at [498, 102] on div "New Form Download Import You don't have permission for this feature. Contact ad…" at bounding box center [595, 111] width 1096 height 35
